Goal: Information Seeking & Learning: Learn about a topic

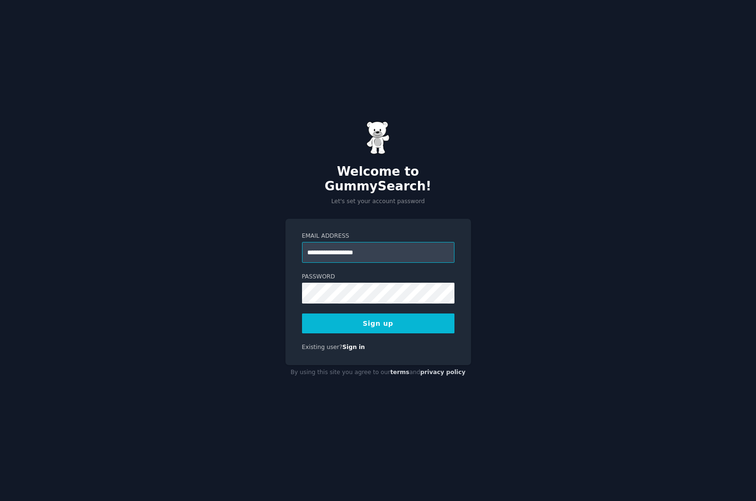
type input "**********"
click at [397, 320] on button "Sign up" at bounding box center [378, 323] width 152 height 20
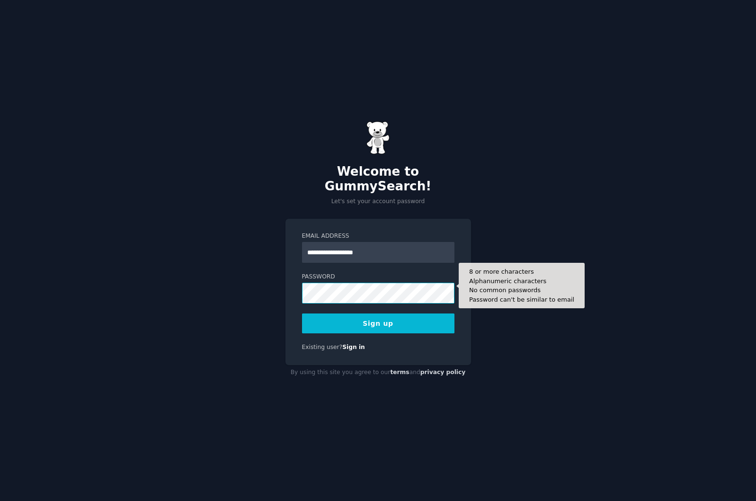
click at [215, 290] on div "**********" at bounding box center [378, 250] width 756 height 501
click at [302, 313] on button "Sign up" at bounding box center [378, 323] width 152 height 20
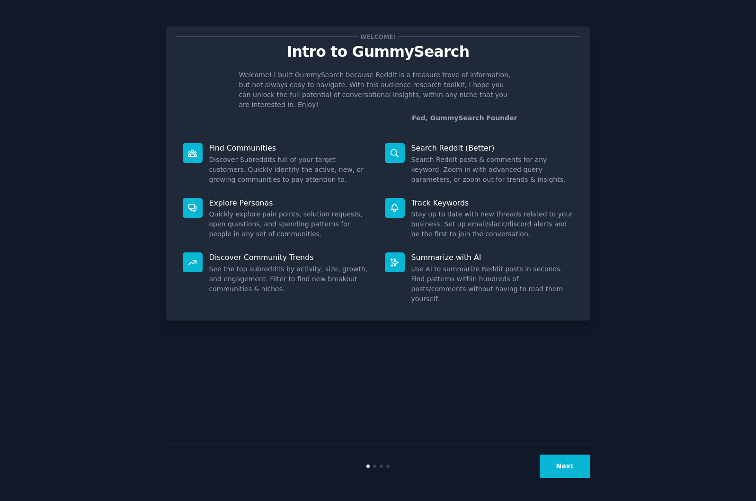
click at [574, 469] on button "Next" at bounding box center [564, 465] width 51 height 23
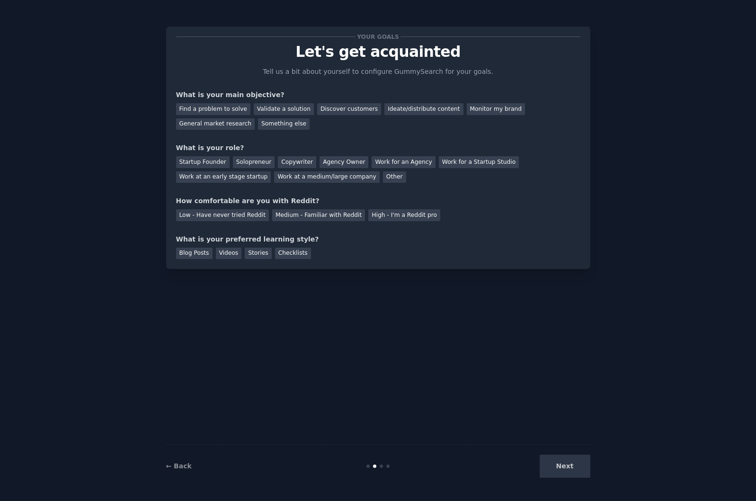
click at [570, 462] on div "Next" at bounding box center [519, 465] width 141 height 23
click at [576, 463] on div "Next" at bounding box center [519, 465] width 141 height 23
click at [207, 160] on div "Startup Founder" at bounding box center [202, 162] width 53 height 12
drag, startPoint x: 213, startPoint y: 109, endPoint x: 300, endPoint y: 189, distance: 117.9
click at [213, 109] on div "Find a problem to solve" at bounding box center [213, 109] width 74 height 12
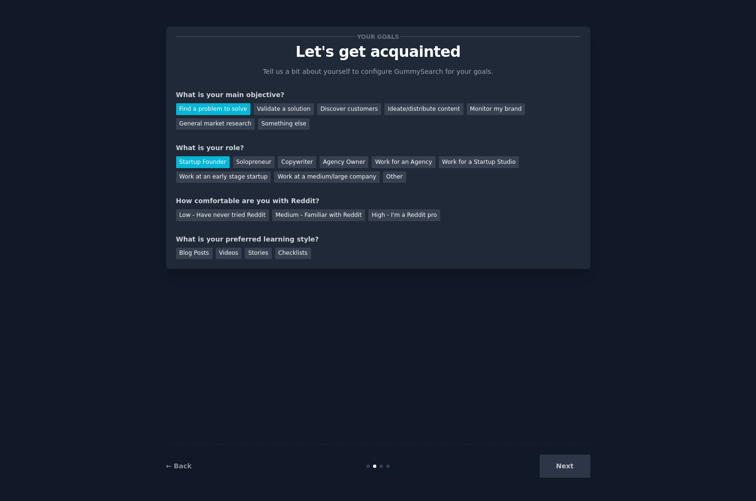
click at [555, 463] on div "Next" at bounding box center [519, 465] width 141 height 23
click at [227, 219] on div "Low - Have never tried Reddit" at bounding box center [222, 215] width 93 height 12
click at [574, 466] on div "Next" at bounding box center [519, 465] width 141 height 23
click at [287, 250] on div "Checklists" at bounding box center [293, 253] width 36 height 12
drag, startPoint x: 572, startPoint y: 465, endPoint x: 565, endPoint y: 458, distance: 9.7
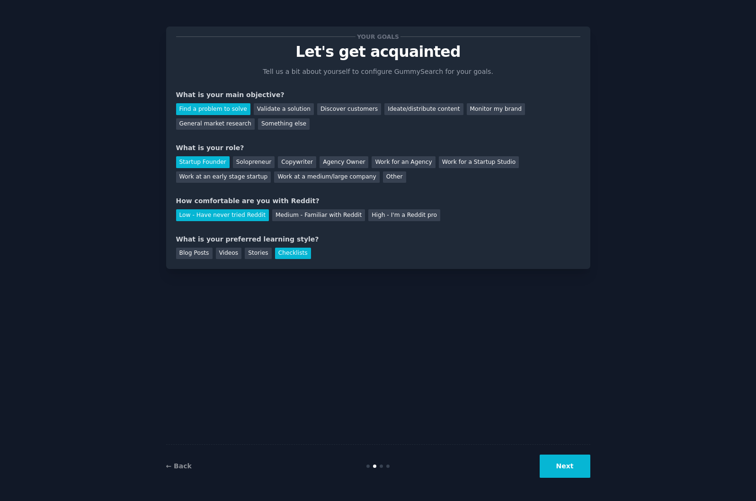
click at [573, 465] on button "Next" at bounding box center [564, 465] width 51 height 23
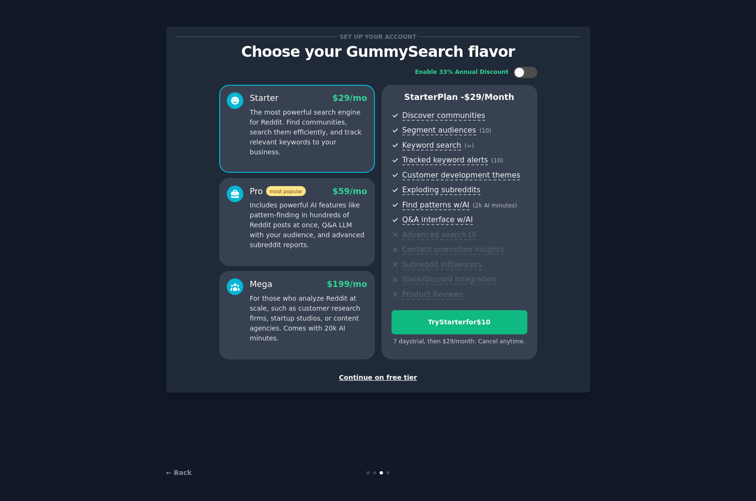
click at [385, 379] on div "Continue on free tier" at bounding box center [378, 377] width 404 height 10
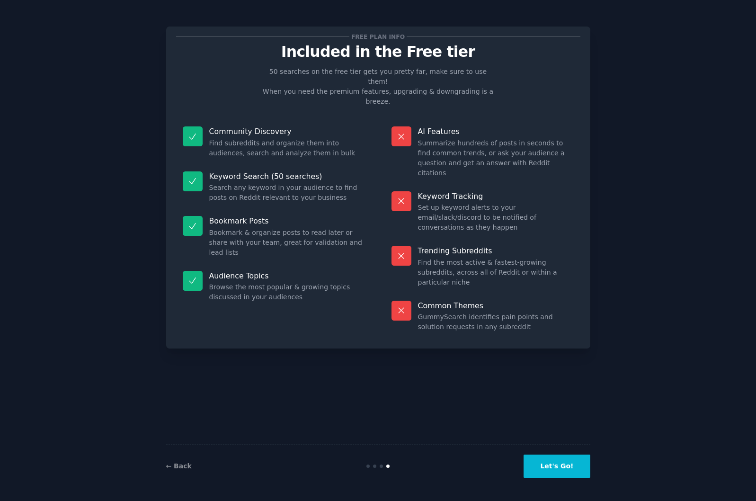
click at [568, 466] on button "Let's Go!" at bounding box center [556, 465] width 66 height 23
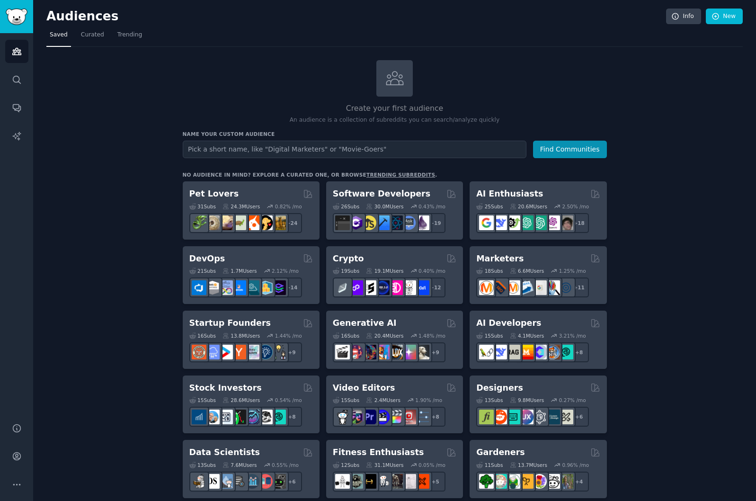
click at [237, 193] on div "Pet Lovers" at bounding box center [250, 194] width 123 height 12
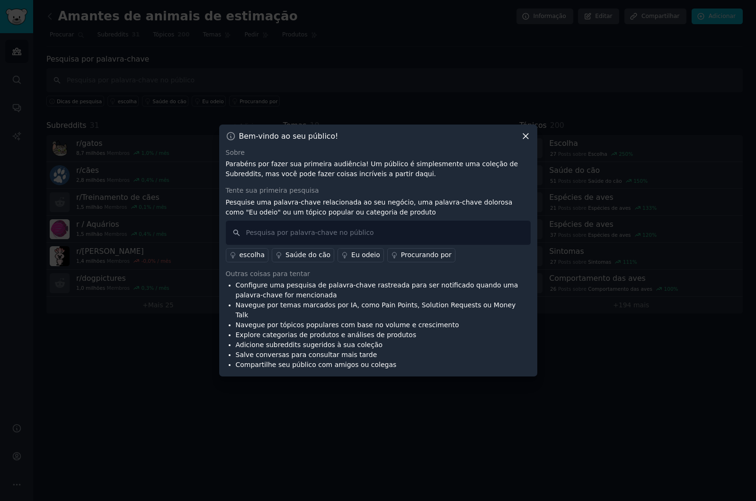
click at [525, 139] on icon at bounding box center [525, 135] width 5 height 5
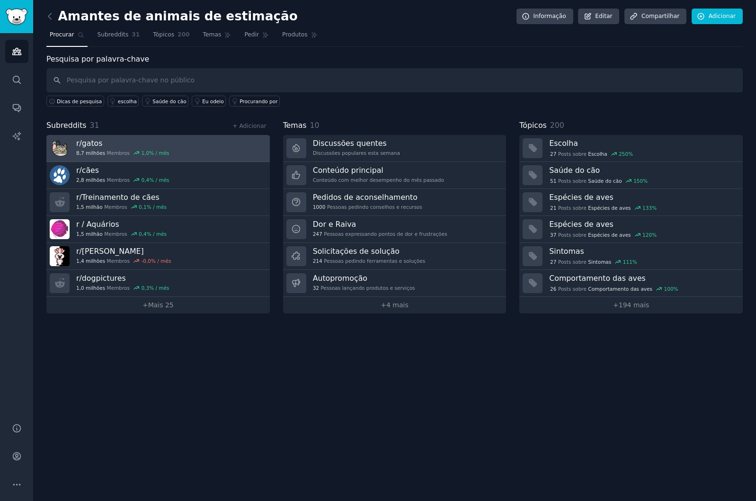
click at [178, 150] on link "r/gatos 8,7 milhões Membros 1,0% / mês" at bounding box center [157, 148] width 223 height 27
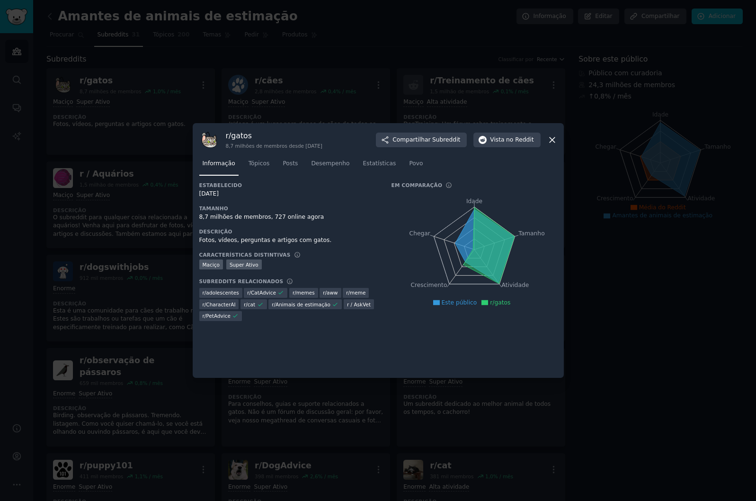
click at [553, 141] on icon at bounding box center [551, 139] width 5 height 5
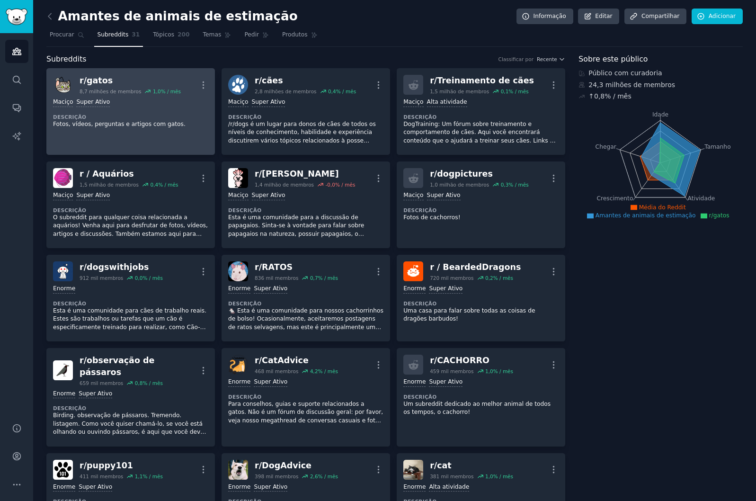
click at [176, 121] on p "Fotos, vídeos, perguntas e artigos com gatos." at bounding box center [130, 124] width 155 height 9
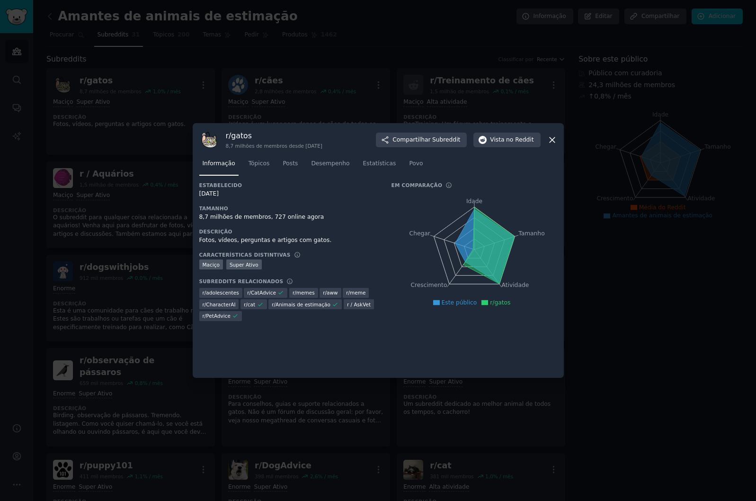
click at [624, 272] on div at bounding box center [378, 250] width 756 height 501
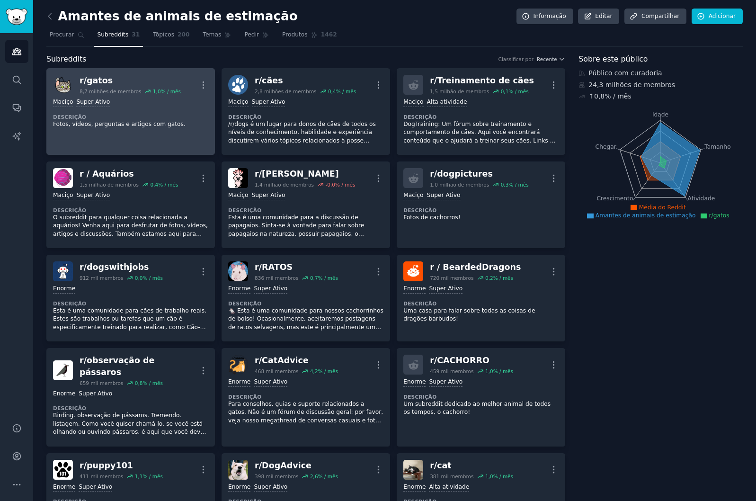
click at [98, 79] on div "r/gatos" at bounding box center [129, 81] width 101 height 12
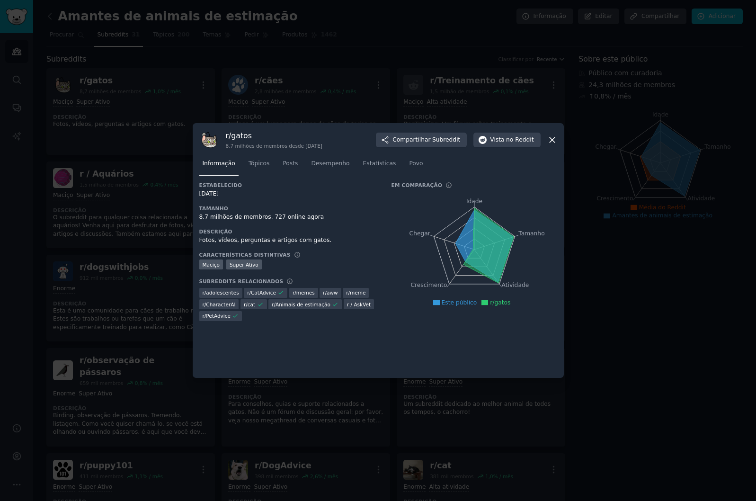
click at [553, 140] on icon at bounding box center [552, 140] width 10 height 10
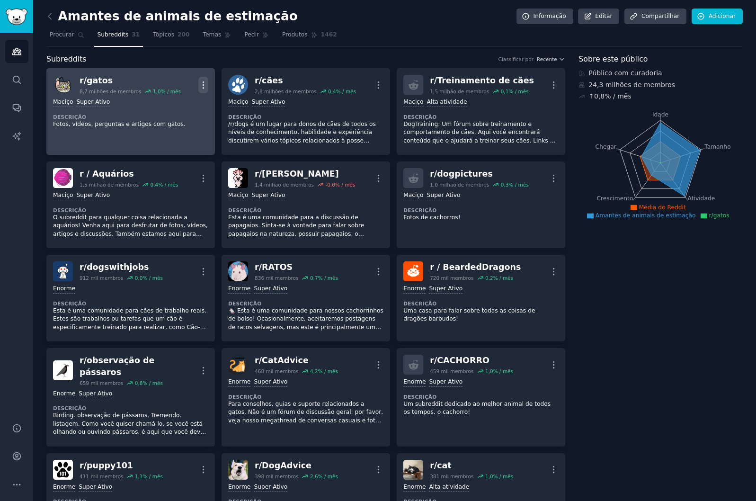
click at [203, 85] on icon "button" at bounding box center [203, 84] width 1 height 7
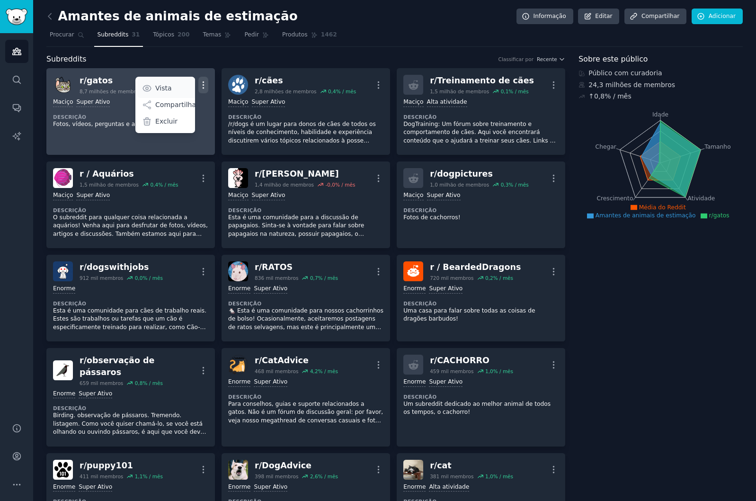
click at [163, 89] on p "Vista" at bounding box center [163, 88] width 17 height 10
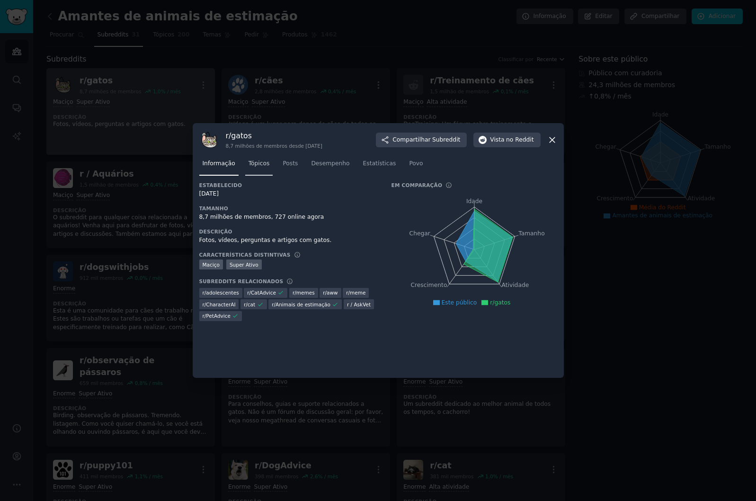
click at [253, 164] on span "Tópicos" at bounding box center [258, 163] width 21 height 9
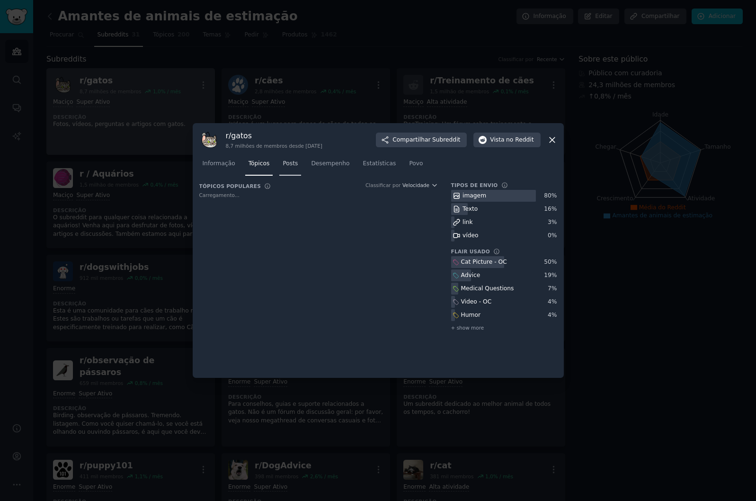
click at [284, 161] on span "Posts" at bounding box center [289, 163] width 15 height 9
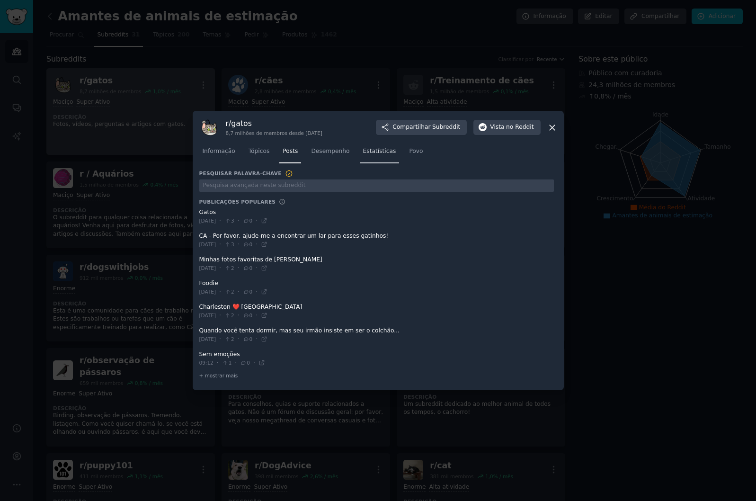
click at [360, 162] on link "Estatísticas" at bounding box center [380, 153] width 40 height 19
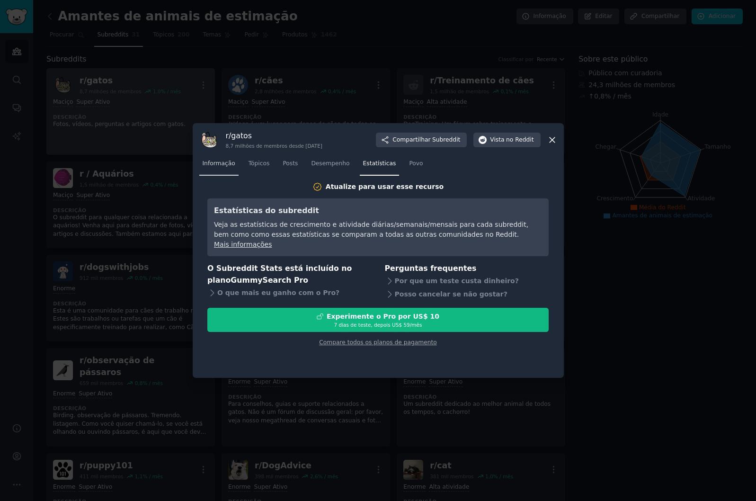
click at [218, 160] on span "Informação" at bounding box center [219, 163] width 33 height 9
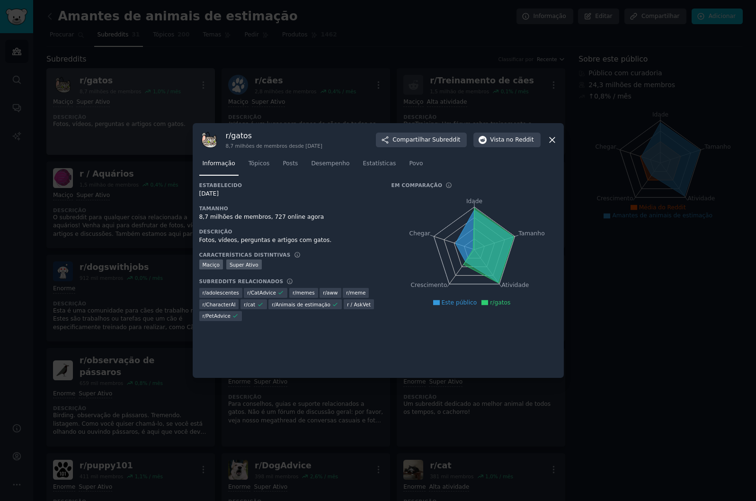
click at [693, 310] on div at bounding box center [378, 250] width 756 height 501
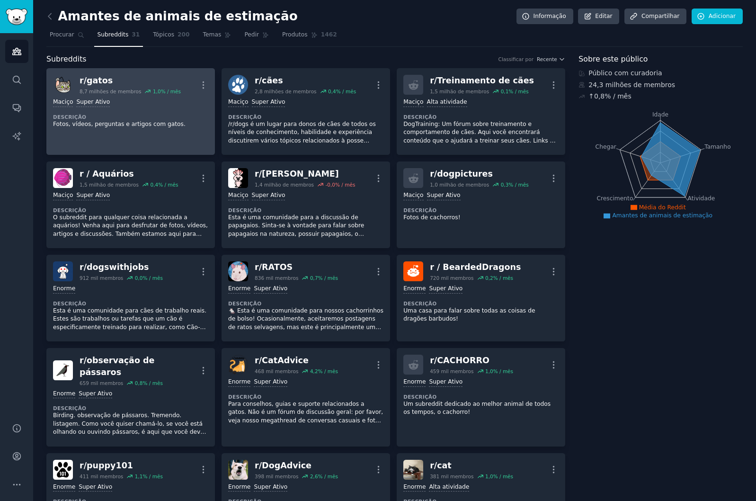
drag, startPoint x: 629, startPoint y: 280, endPoint x: 615, endPoint y: 273, distance: 15.7
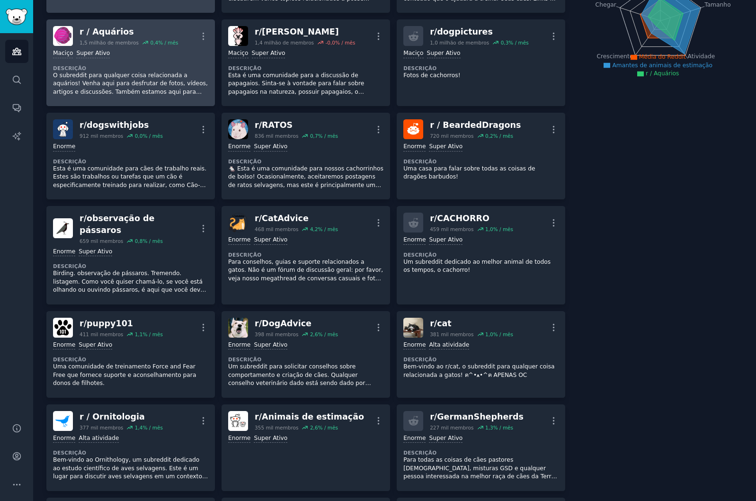
click at [156, 87] on p "O subreddit para qualquer coisa relacionada a aquários! Venha aqui para desfrut…" at bounding box center [130, 83] width 155 height 25
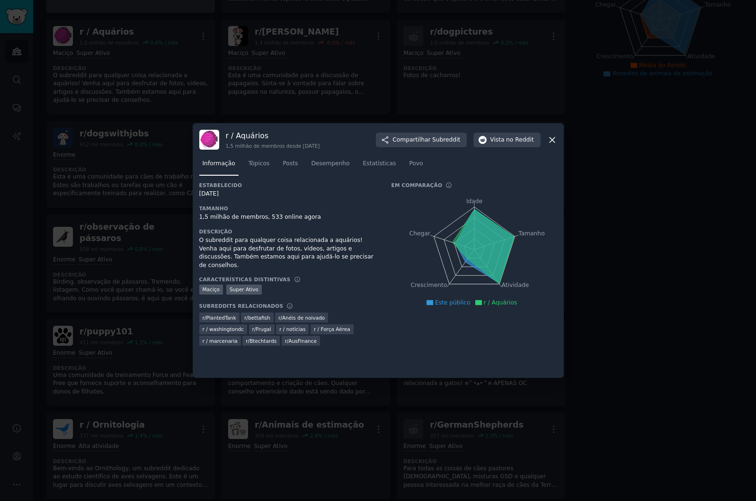
drag, startPoint x: 585, startPoint y: 339, endPoint x: 583, endPoint y: 324, distance: 14.8
click at [585, 339] on div at bounding box center [378, 250] width 756 height 501
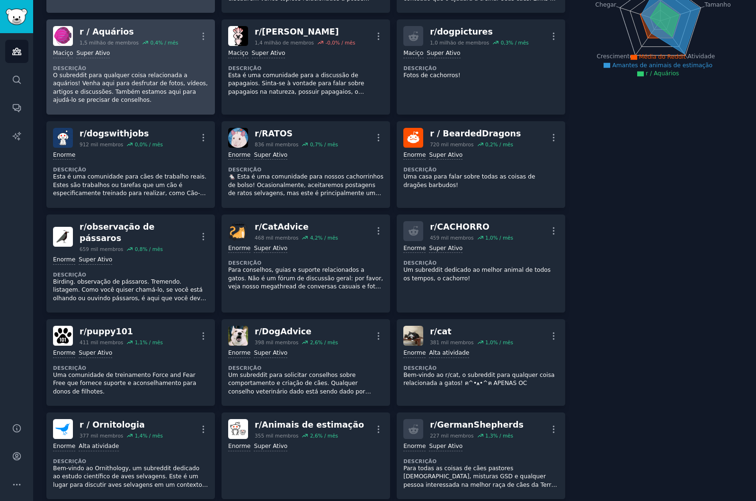
click at [134, 88] on p "O subreddit para qualquer coisa relacionada a aquários! Venha aqui para desfrut…" at bounding box center [130, 87] width 155 height 33
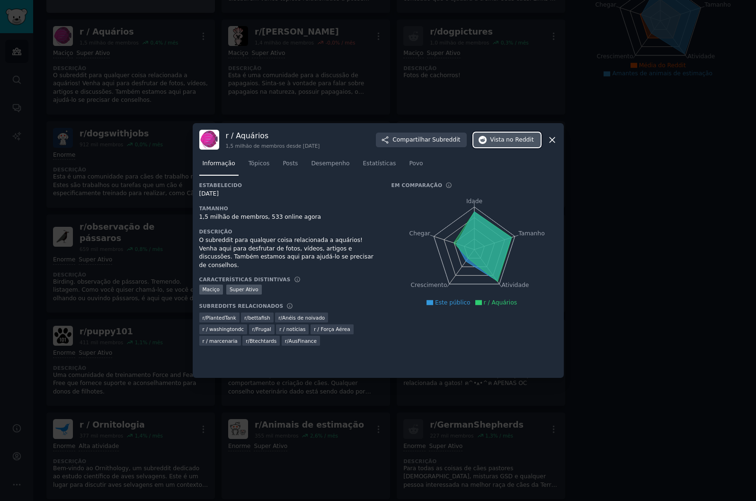
click at [520, 140] on span "no Reddit" at bounding box center [519, 140] width 27 height 9
